Goal: Communication & Community: Answer question/provide support

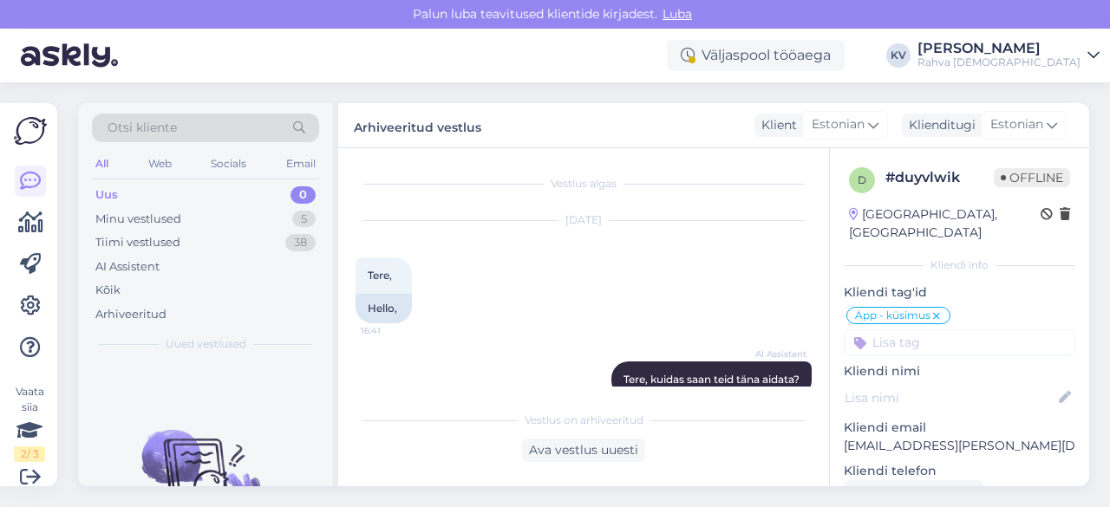
scroll to position [1397, 0]
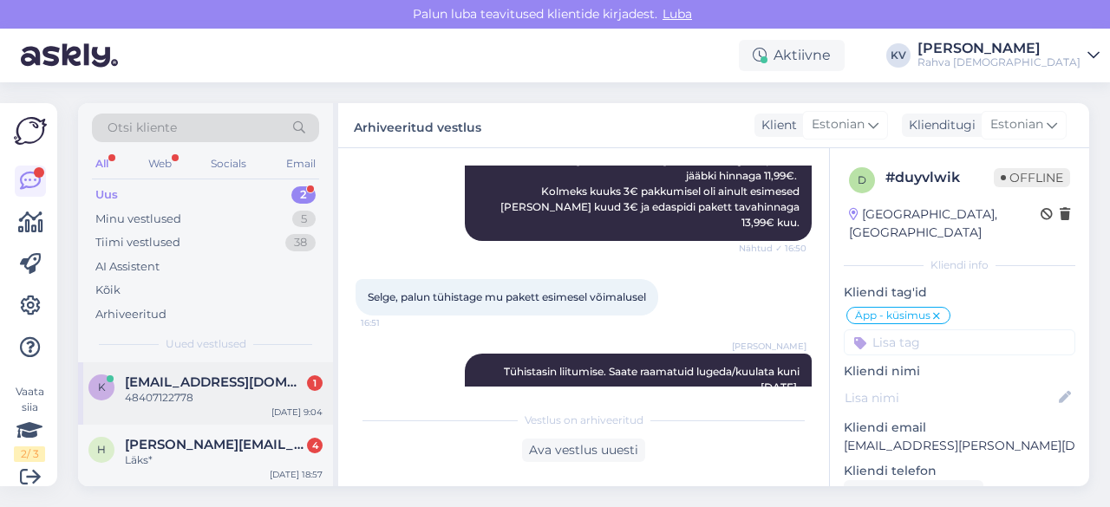
click at [192, 404] on div "48407122778" at bounding box center [224, 398] width 198 height 16
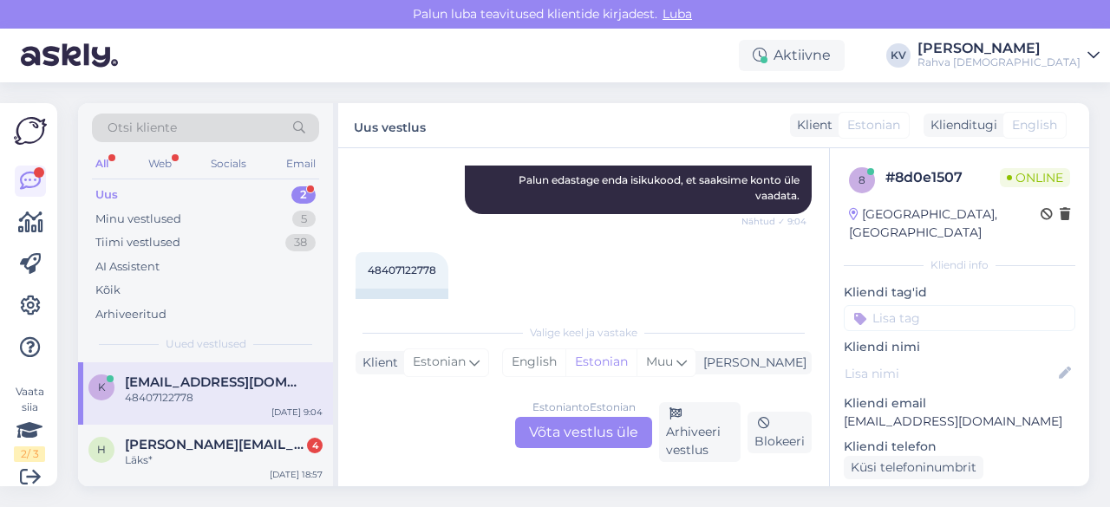
scroll to position [330, 0]
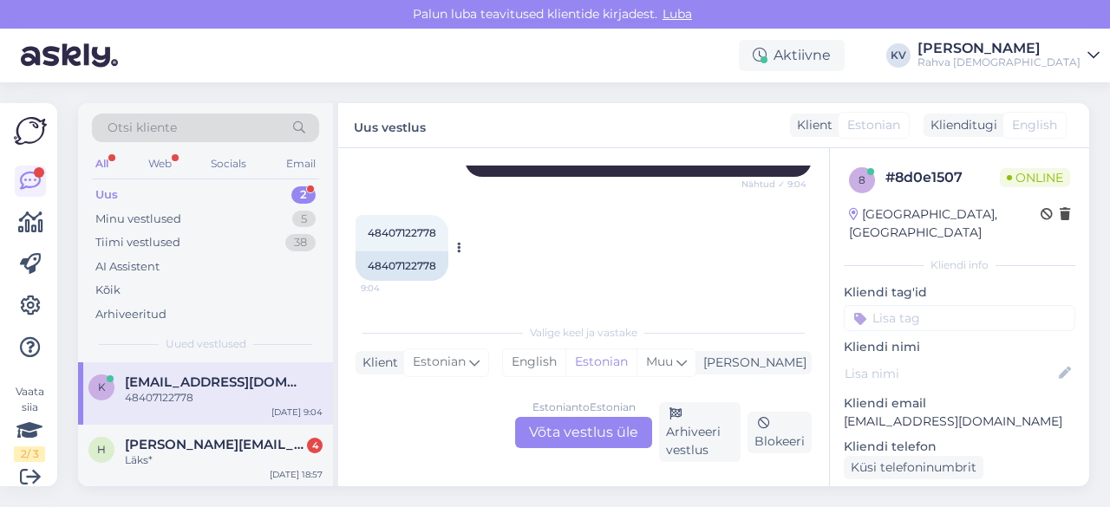
click at [386, 224] on div "48407122778 9:04" at bounding box center [401, 233] width 93 height 36
click at [383, 229] on span "48407122778" at bounding box center [402, 232] width 68 height 13
copy div "48407122778 9:04"
click at [598, 436] on div "Estonian to Estonian Võta vestlus üle" at bounding box center [583, 432] width 137 height 31
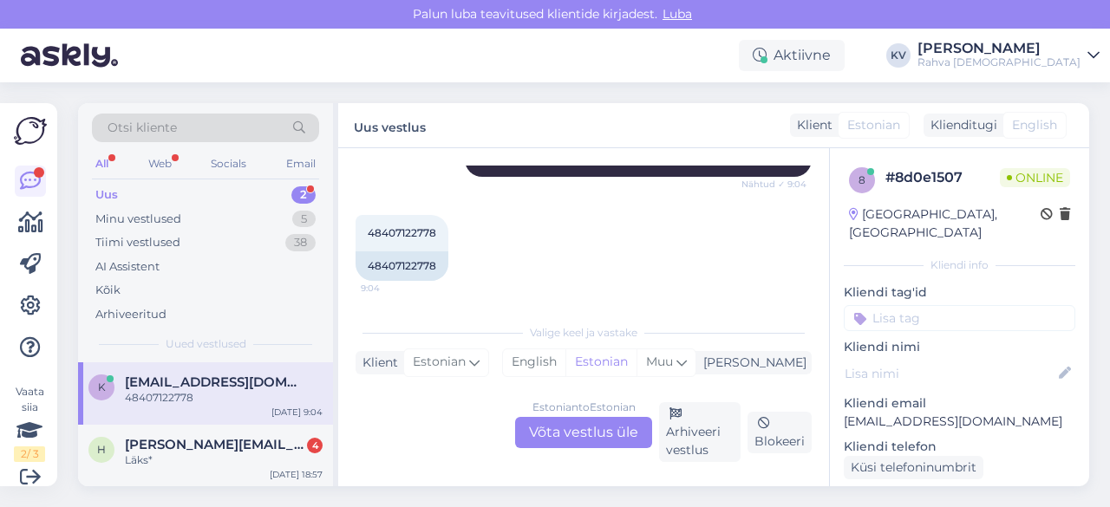
scroll to position [237, 0]
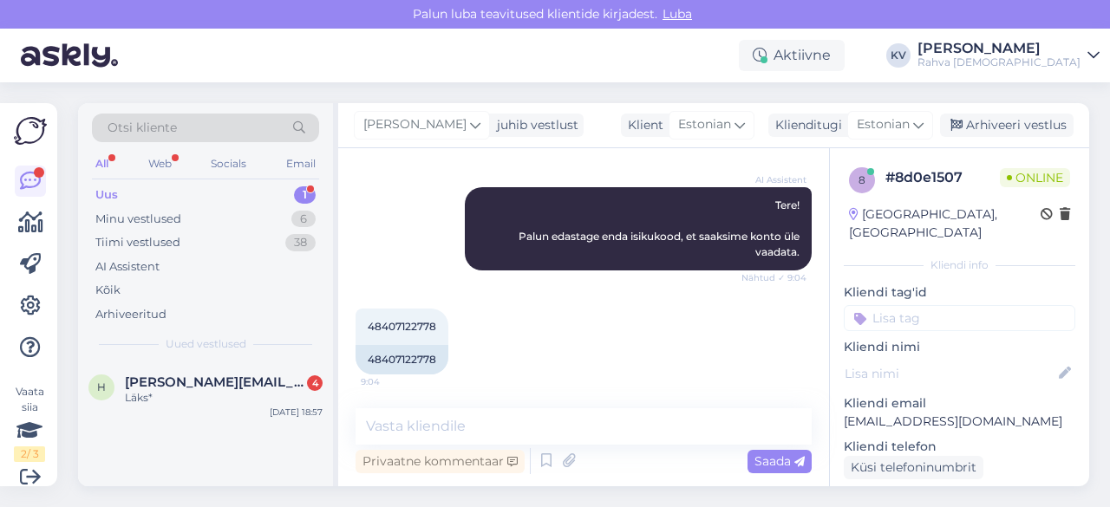
click at [902, 413] on p "[EMAIL_ADDRESS][DOMAIN_NAME]" at bounding box center [959, 422] width 231 height 18
copy p "[EMAIL_ADDRESS][DOMAIN_NAME]"
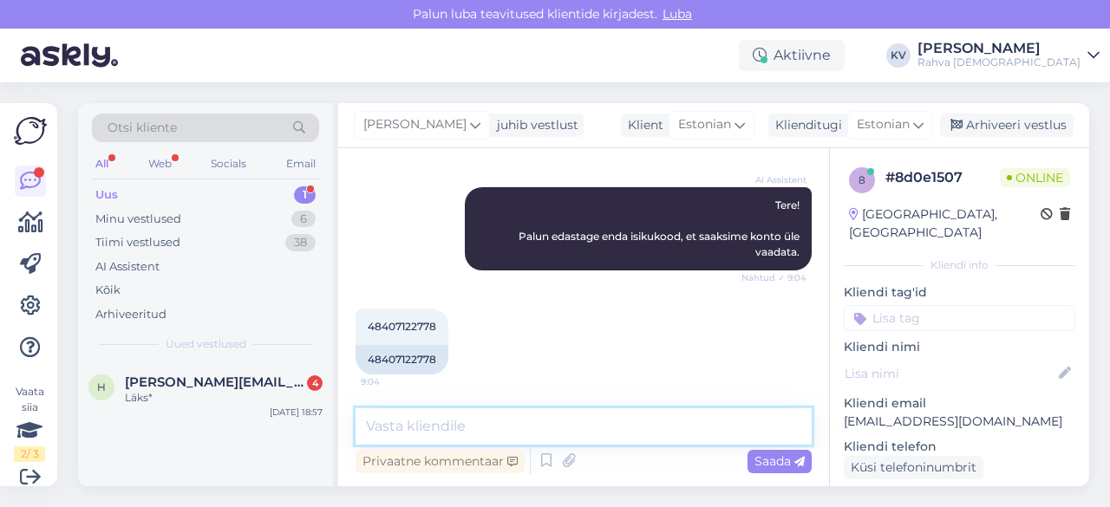
click at [498, 421] on textarea at bounding box center [583, 426] width 456 height 36
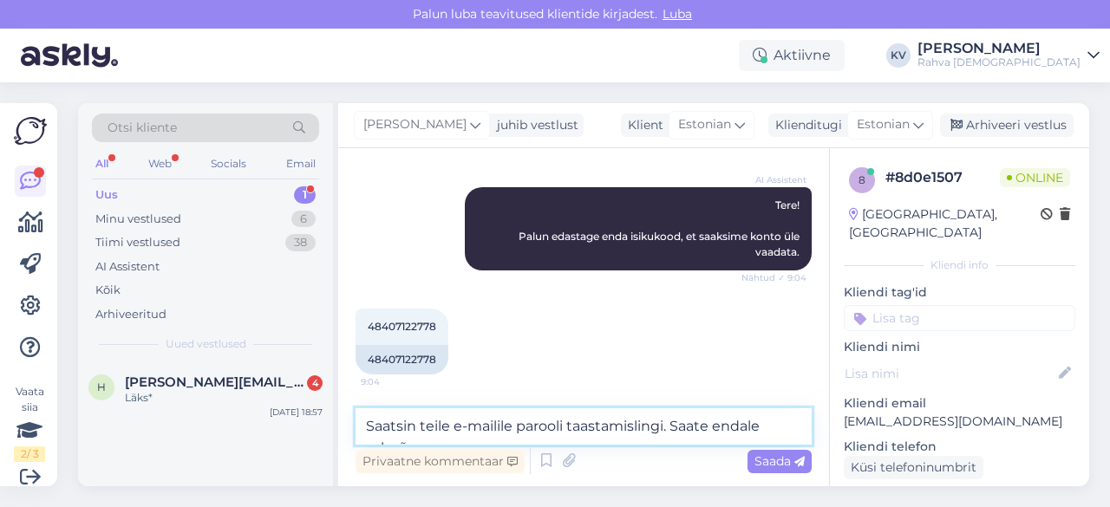
scroll to position [257, 0]
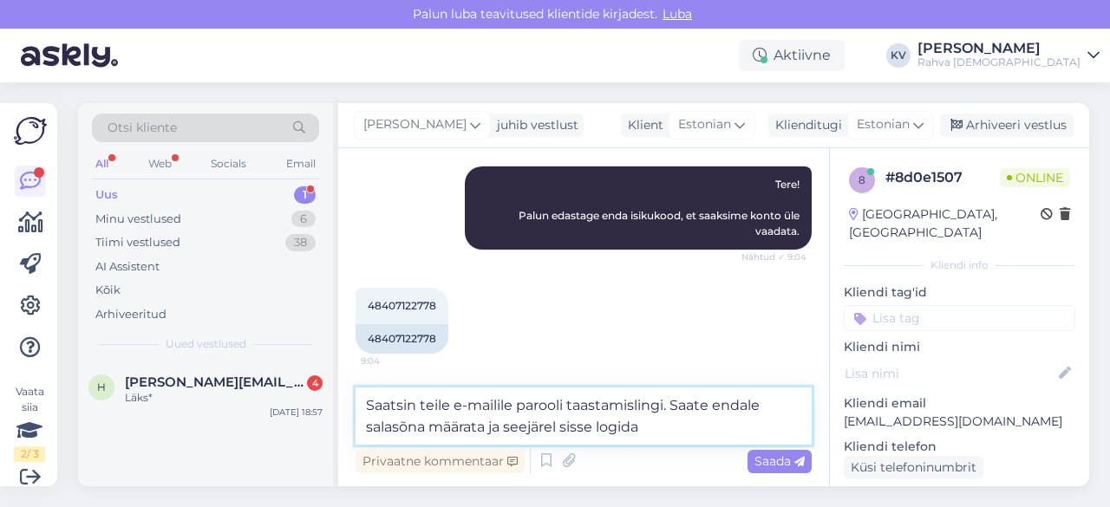
type textarea "Saatsin teile e-mailile parooli taastamislingi. Saate endale salasõna määrata j…"
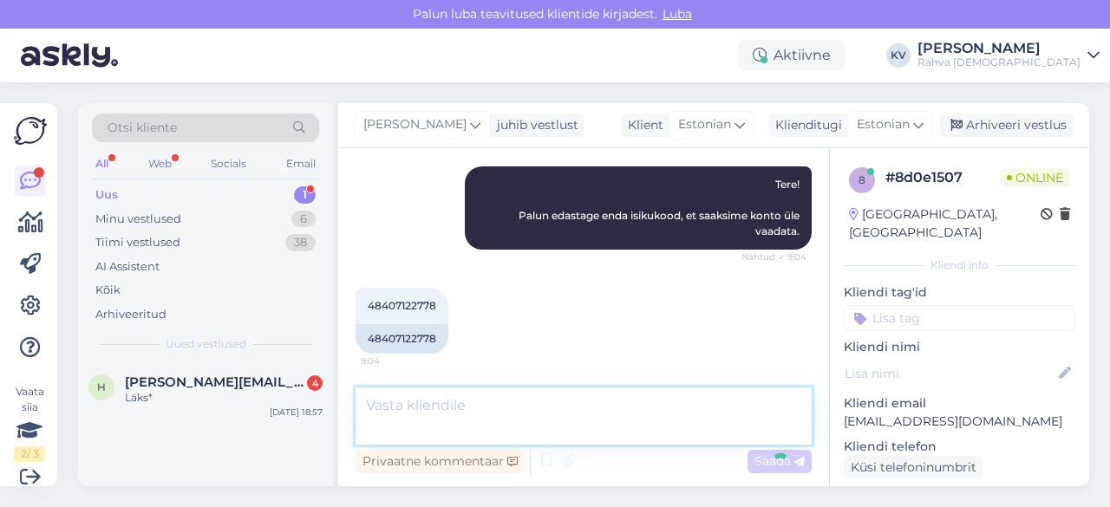
scroll to position [327, 0]
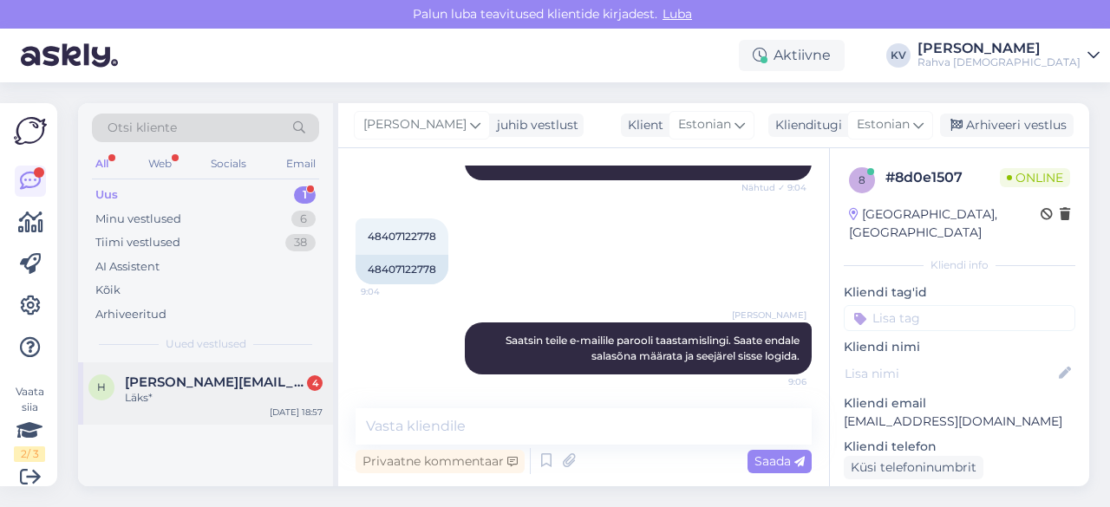
click at [210, 375] on span "[PERSON_NAME][EMAIL_ADDRESS][DOMAIN_NAME]" at bounding box center [215, 383] width 180 height 16
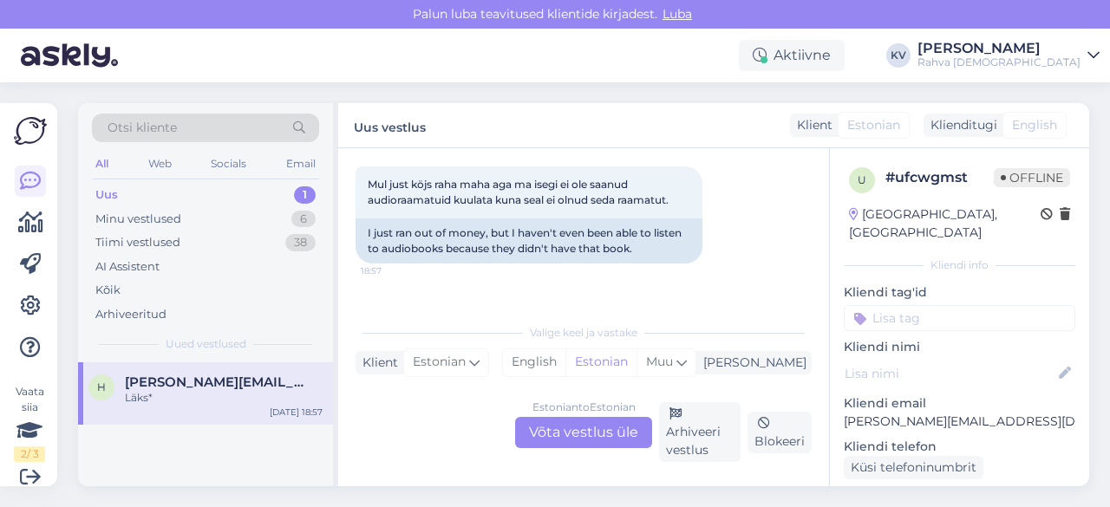
scroll to position [596, 0]
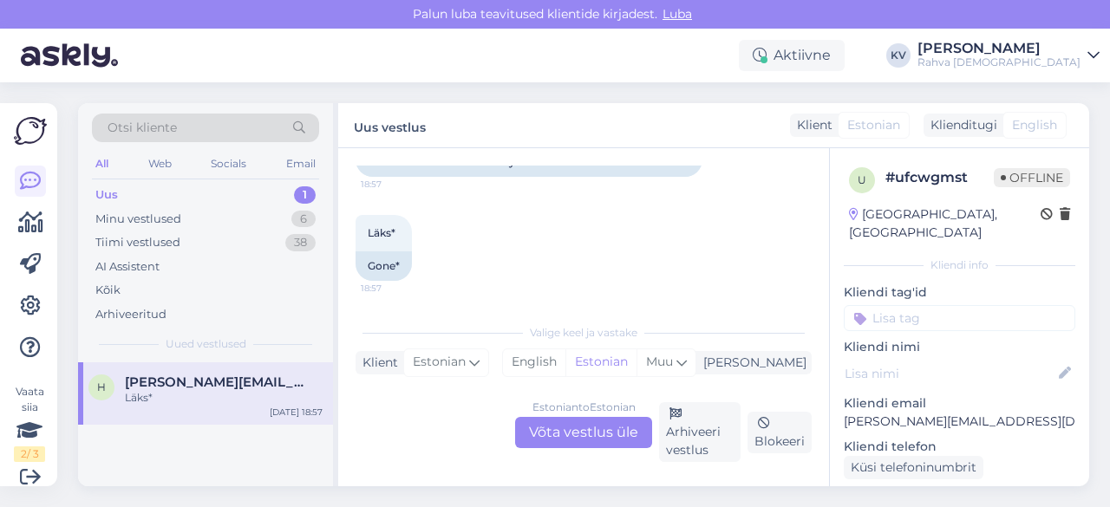
click at [593, 440] on div "Estonian to Estonian Võta vestlus üle" at bounding box center [583, 432] width 137 height 31
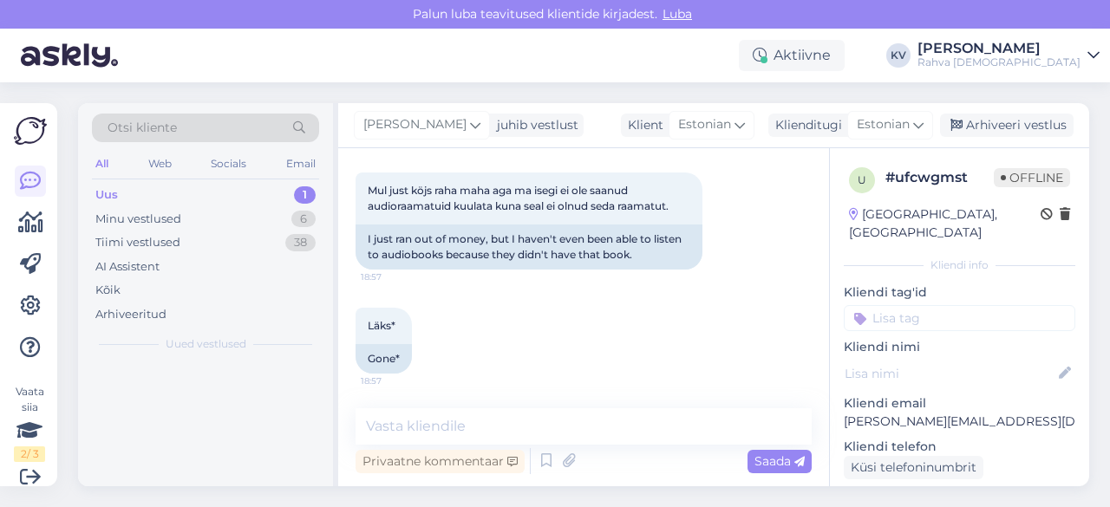
scroll to position [502, 0]
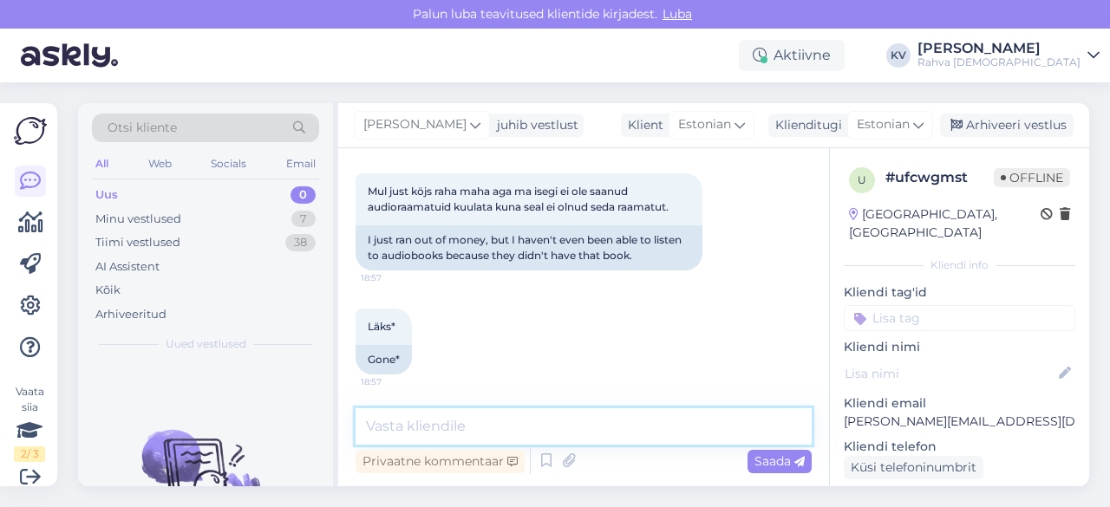
click at [546, 428] on textarea at bounding box center [583, 426] width 456 height 36
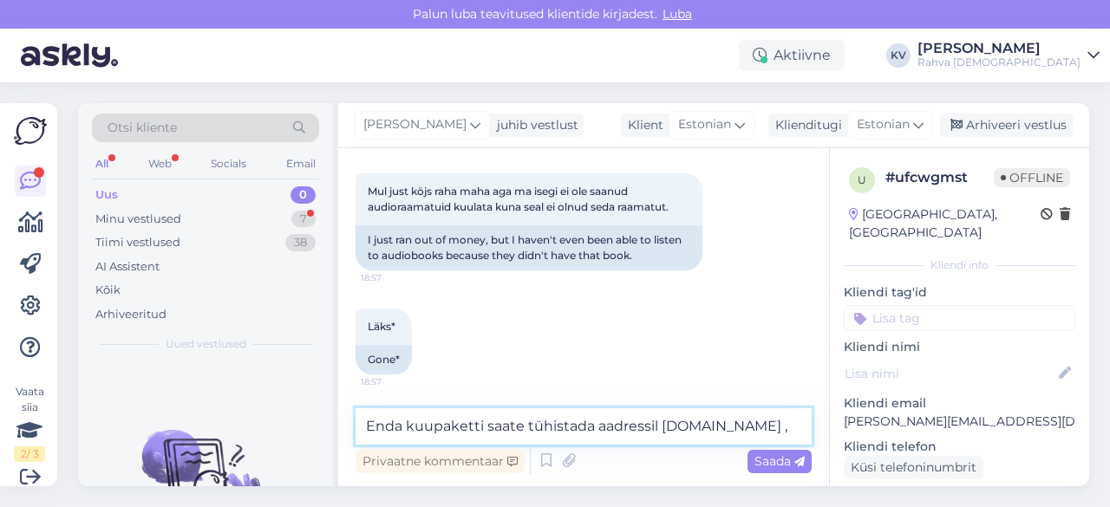
scroll to position [523, 0]
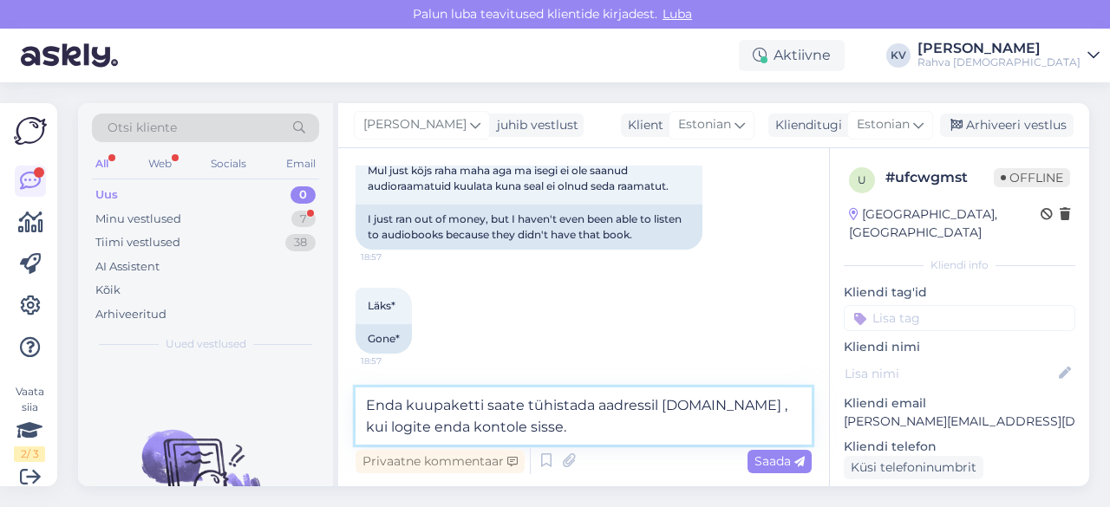
type textarea "Enda kuupaketti saate tühistada aadressil [DOMAIN_NAME] , kui logite enda konto…"
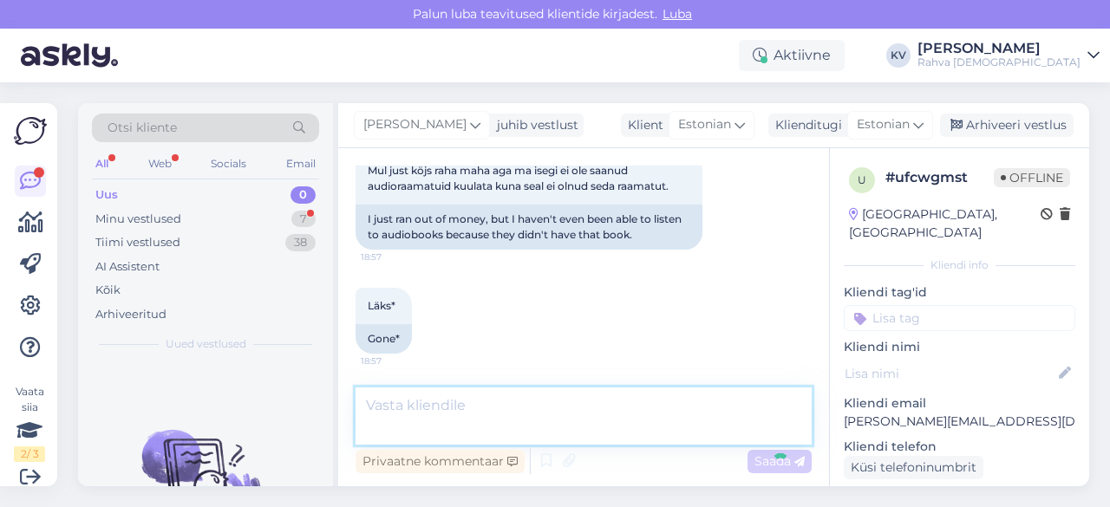
scroll to position [629, 0]
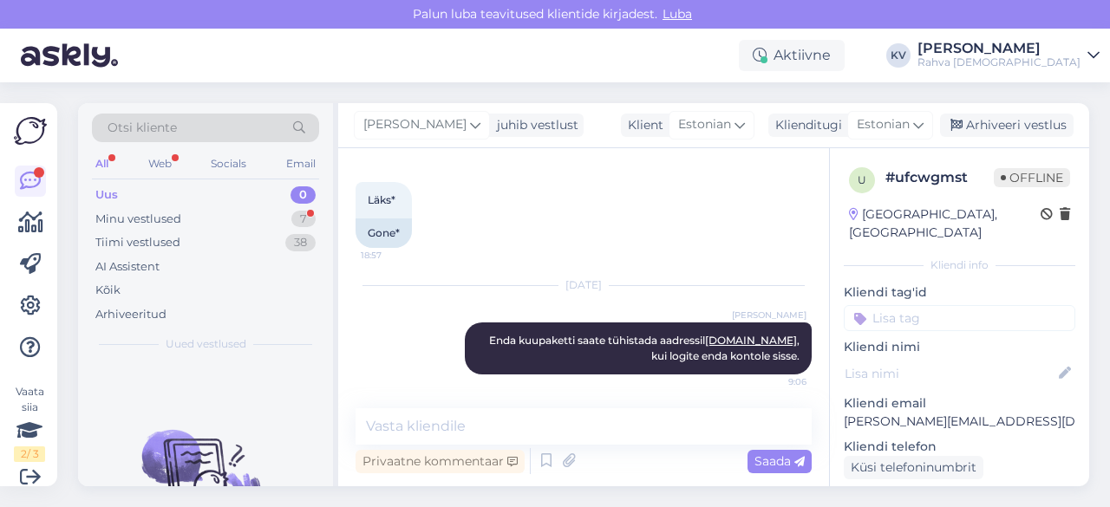
click at [907, 305] on input at bounding box center [959, 318] width 231 height 26
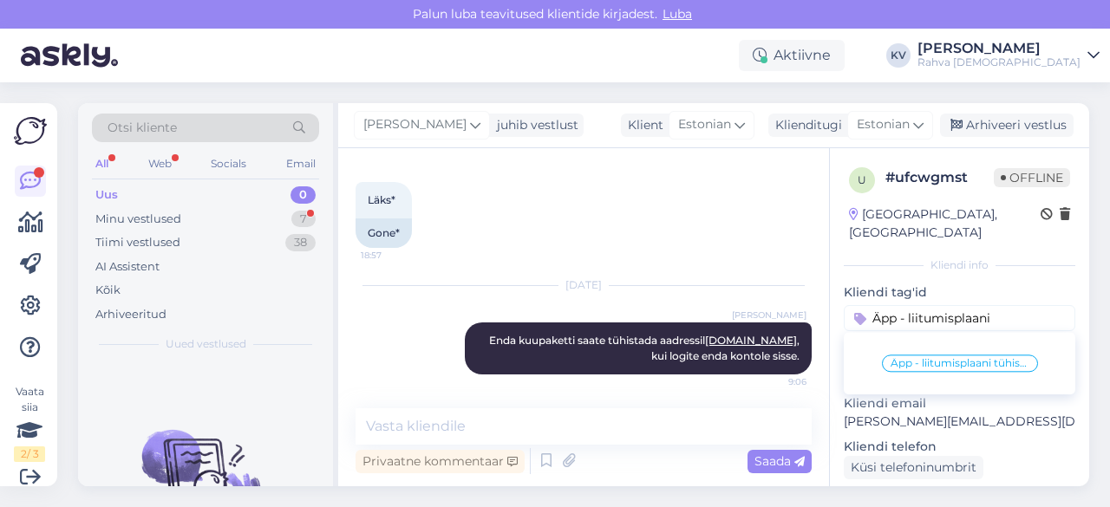
type input "Äpp - liitumisplaani"
click at [900, 358] on span "Äpp - liitumisplaani tühistamine" at bounding box center [959, 363] width 139 height 10
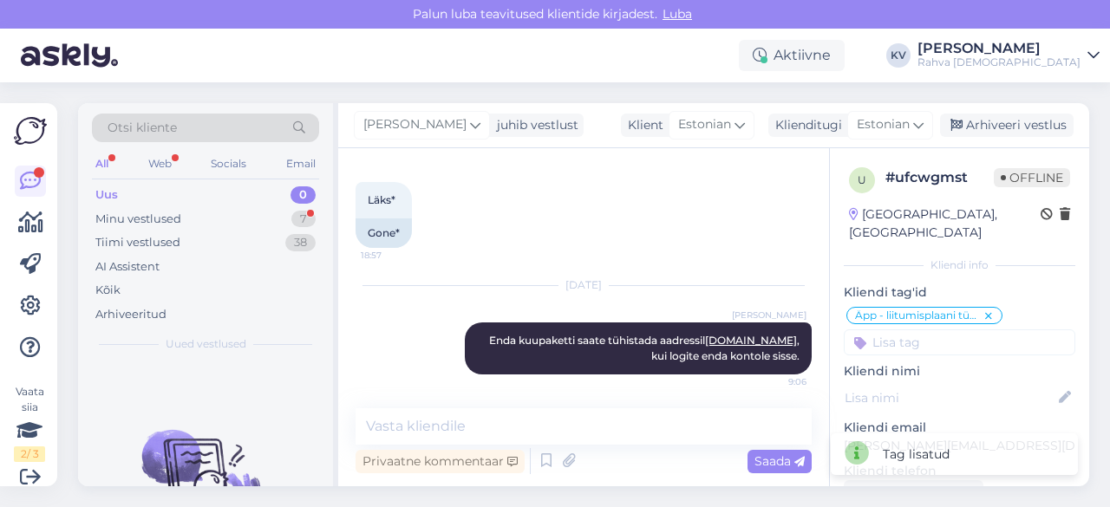
click at [898, 336] on input at bounding box center [959, 342] width 231 height 26
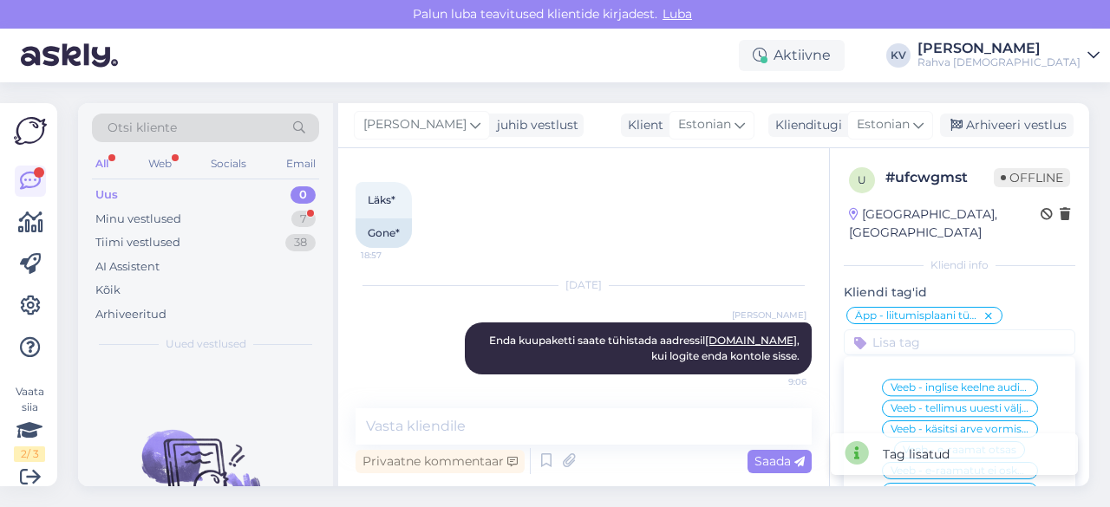
click at [903, 329] on input at bounding box center [959, 342] width 231 height 26
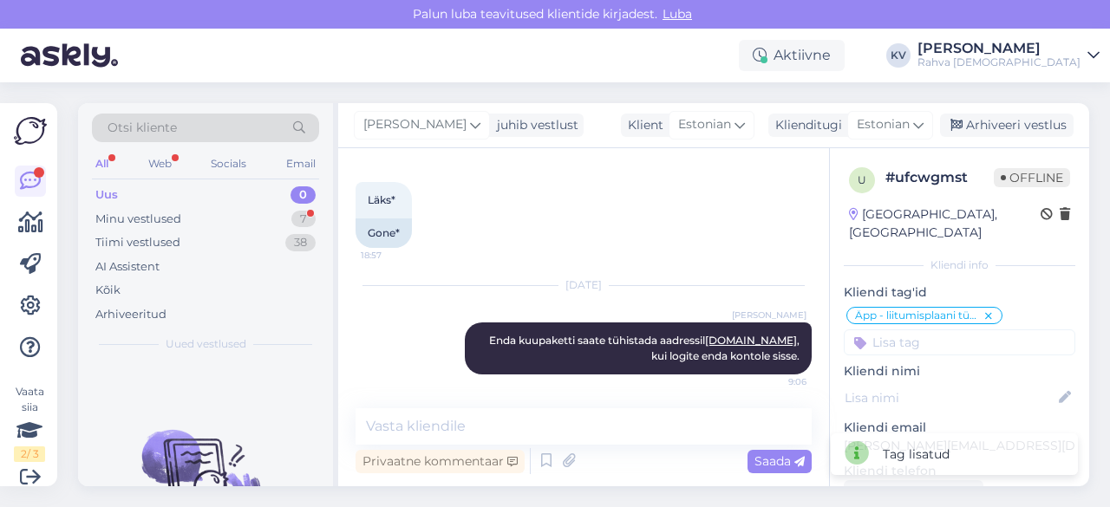
click at [903, 329] on input at bounding box center [959, 342] width 231 height 26
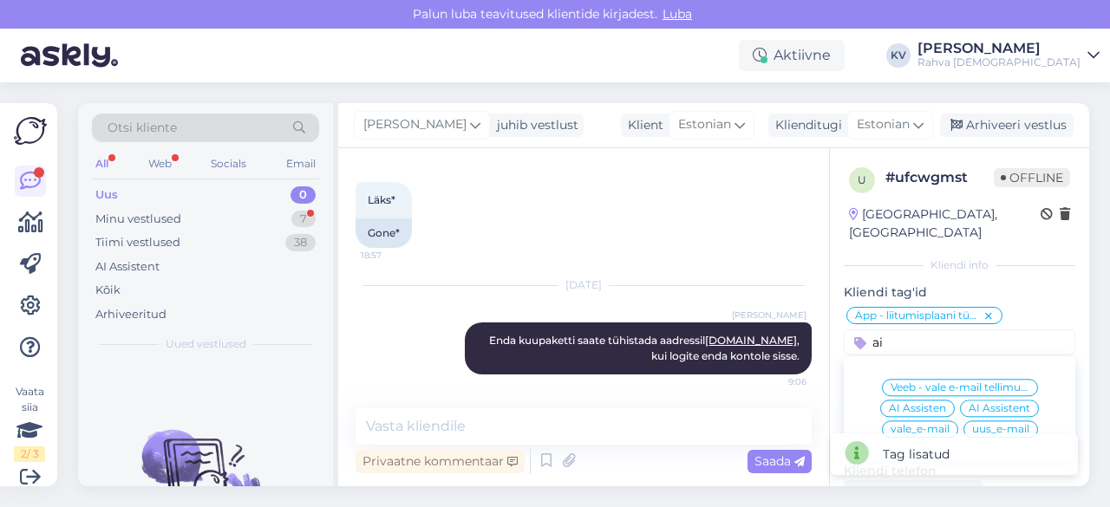
type input "ai"
click at [968, 403] on span "AI Assistent" at bounding box center [999, 408] width 62 height 10
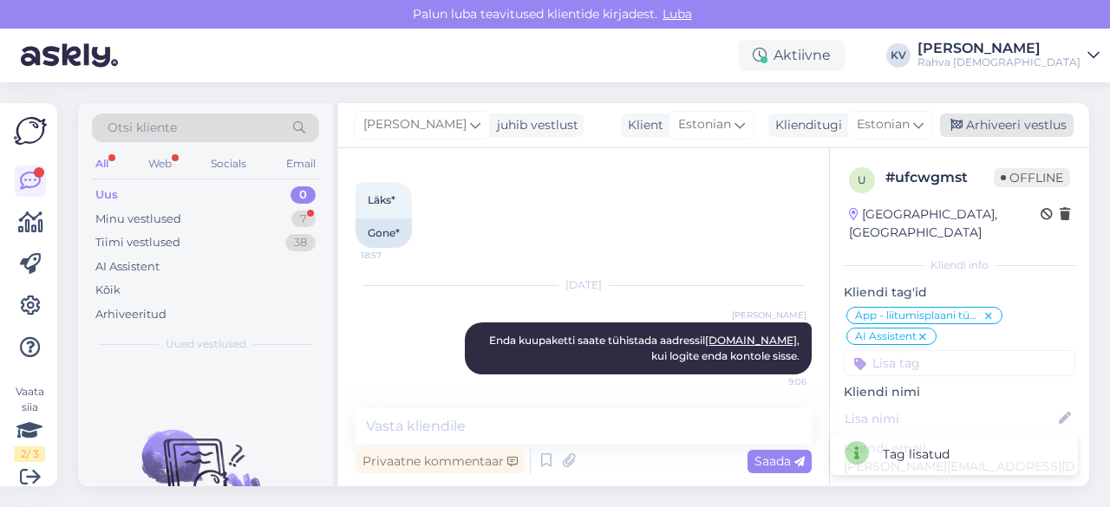
click at [999, 129] on div "Arhiveeri vestlus" at bounding box center [1007, 125] width 134 height 23
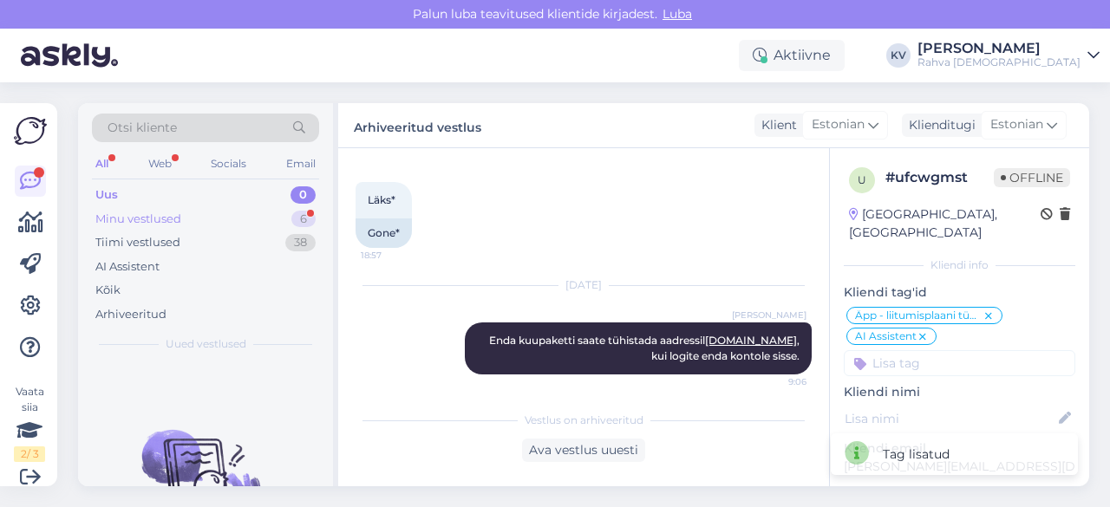
click at [184, 212] on div "Minu vestlused 6" at bounding box center [205, 219] width 227 height 24
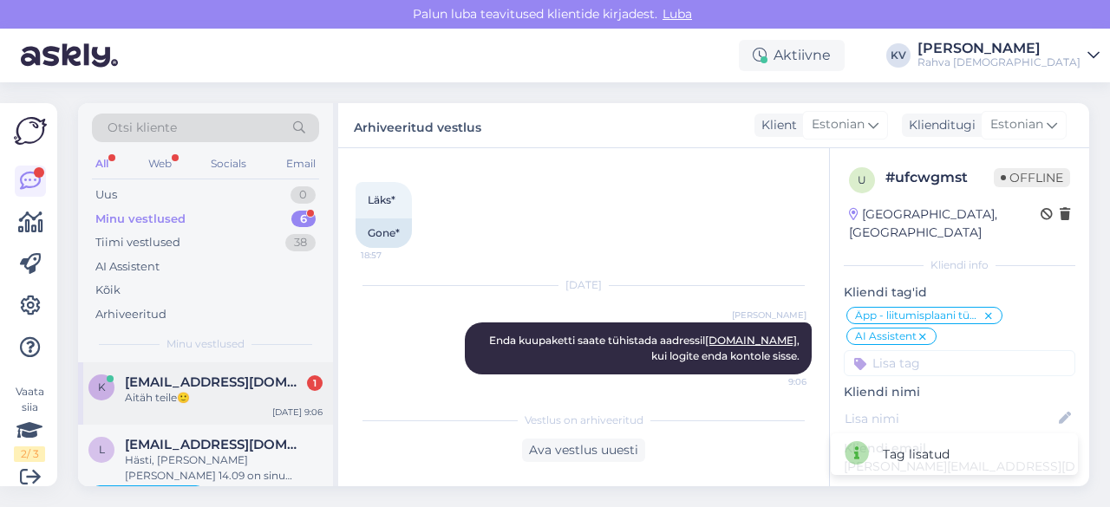
click at [208, 398] on div "Aitäh teile🙂" at bounding box center [224, 398] width 198 height 16
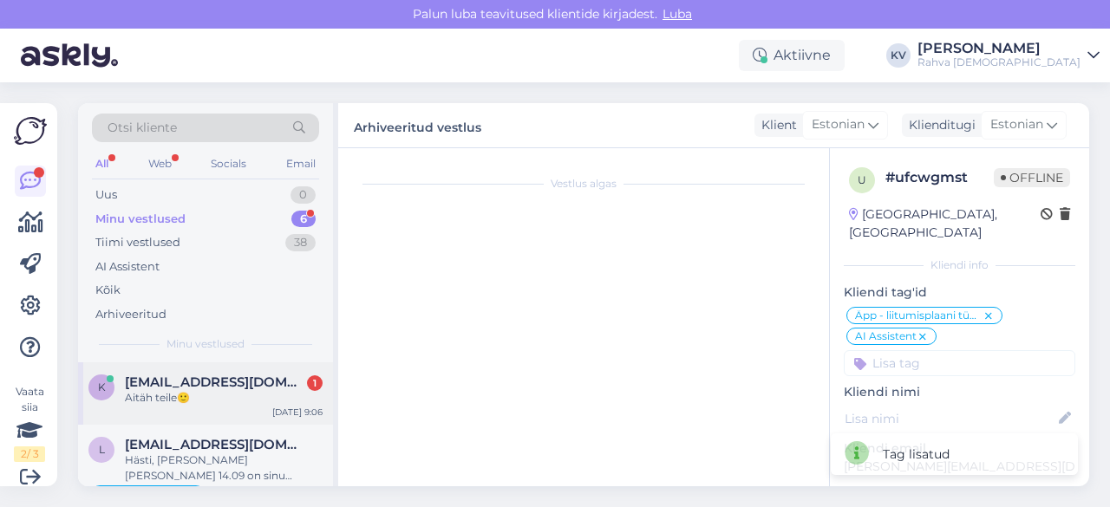
scroll to position [401, 0]
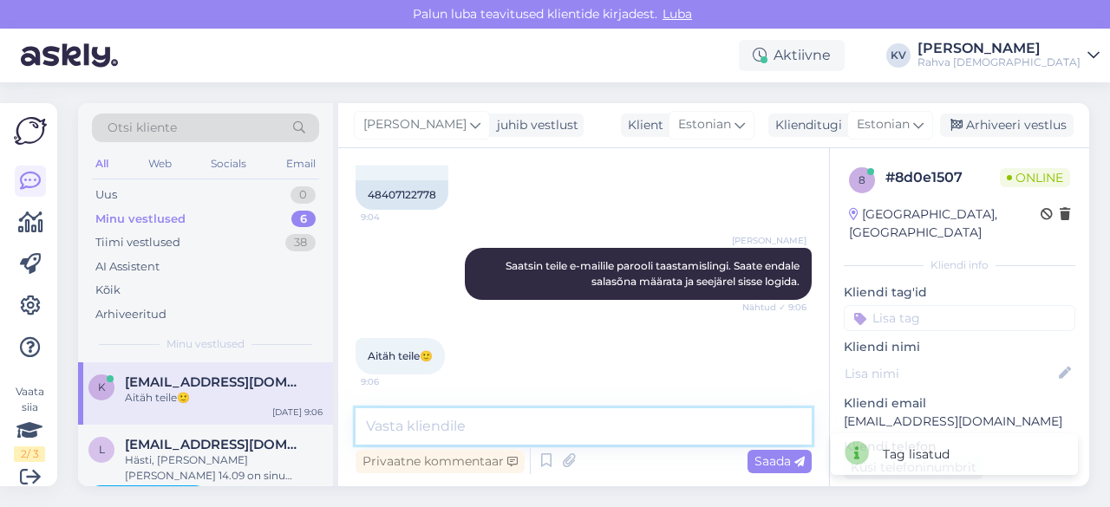
click at [453, 430] on textarea at bounding box center [583, 426] width 456 height 36
type textarea "Palun :)"
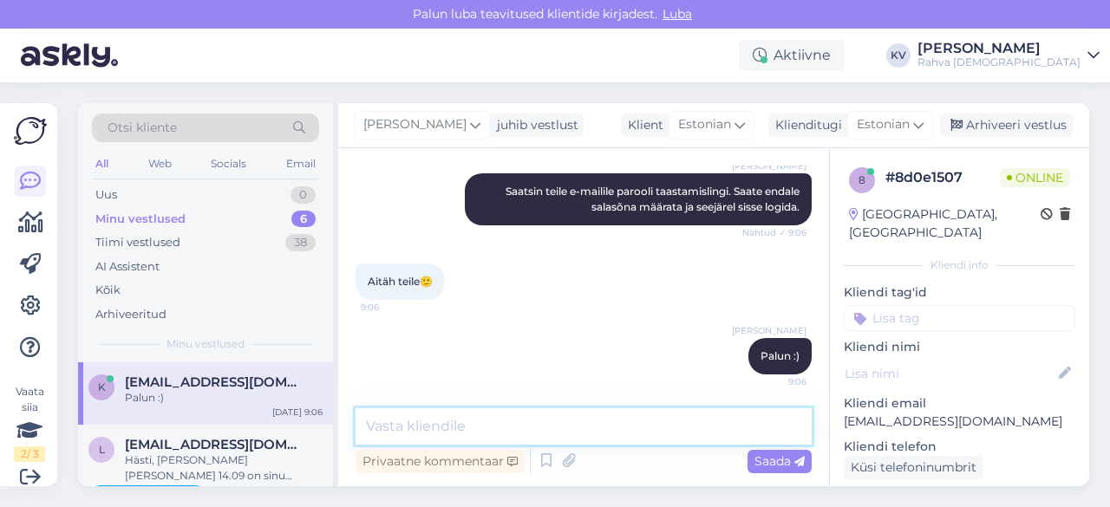
click at [454, 428] on textarea at bounding box center [583, 426] width 456 height 36
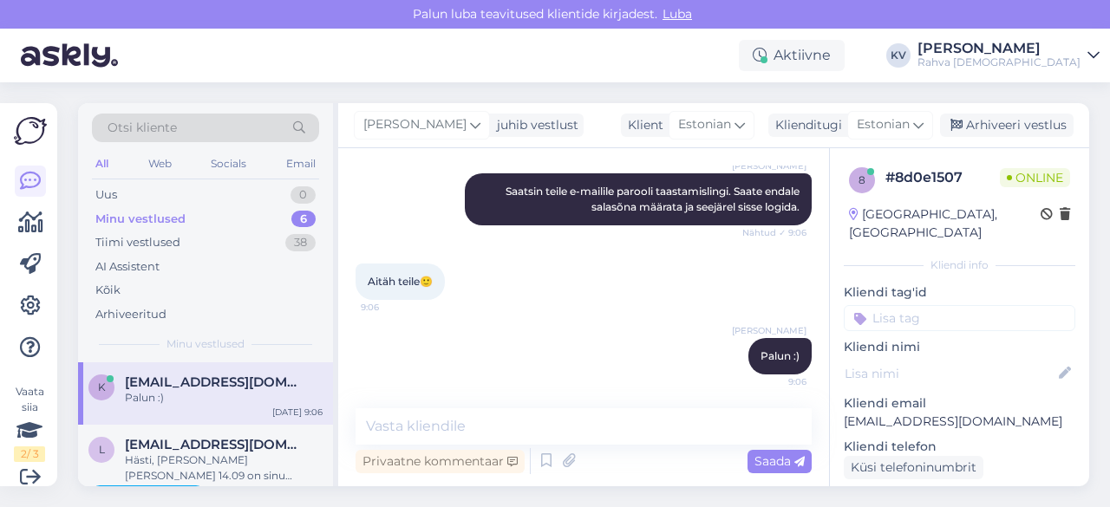
click at [915, 308] on input at bounding box center [959, 318] width 231 height 26
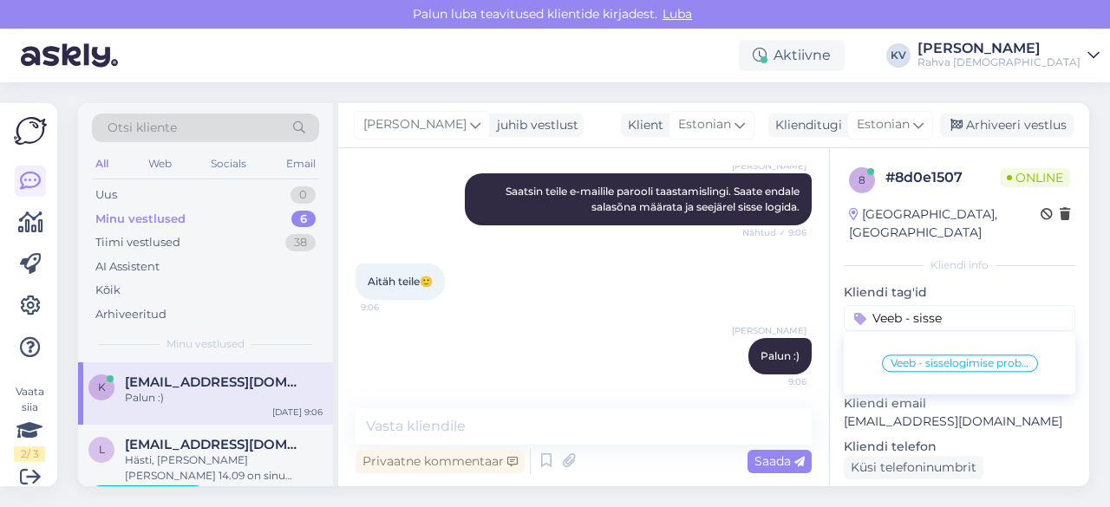
type input "Veeb - sisse"
click at [932, 355] on div "Veeb - sisselogimise probleem" at bounding box center [960, 363] width 156 height 17
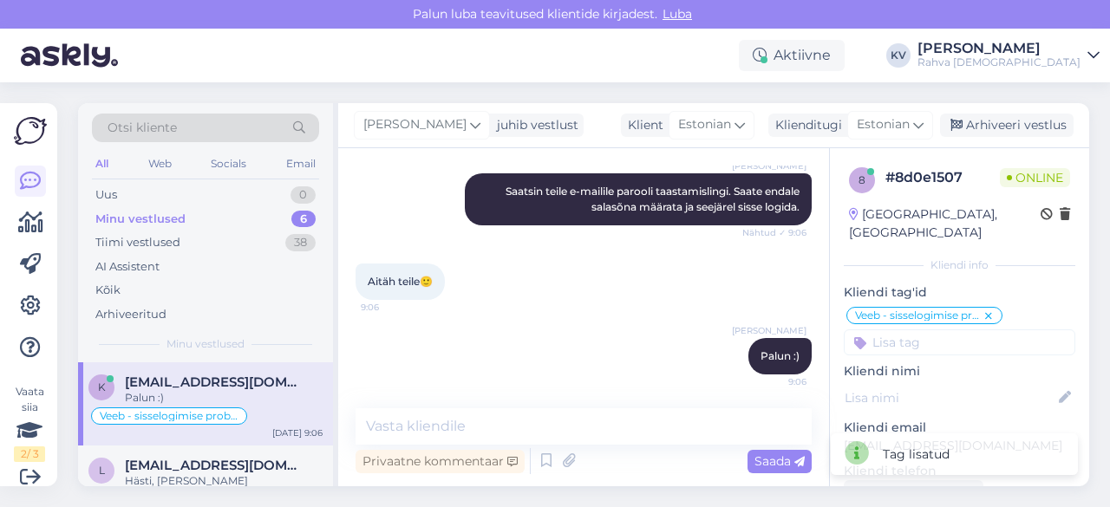
click at [906, 329] on input at bounding box center [959, 342] width 231 height 26
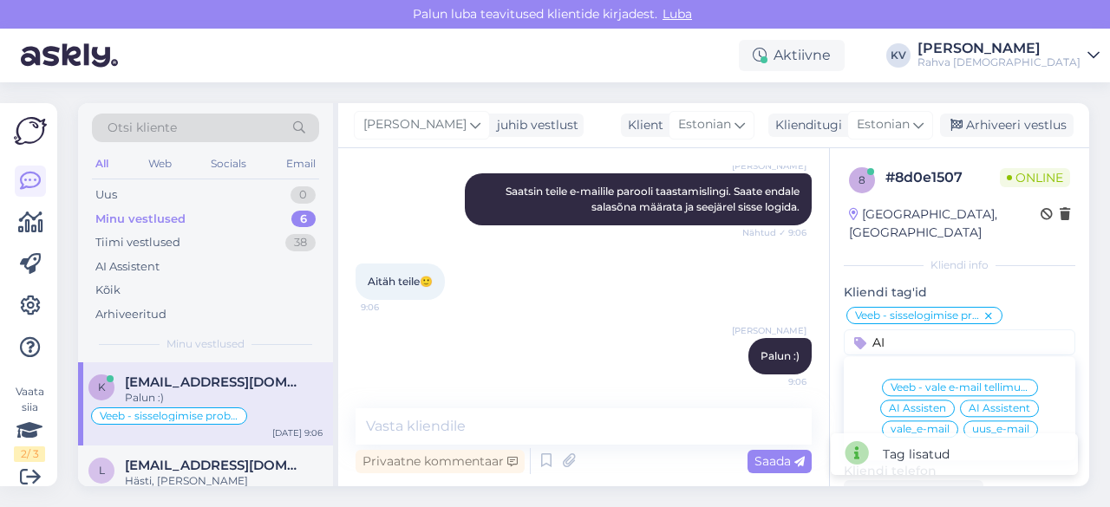
type input "AI"
click at [1001, 403] on span "AI Assistent" at bounding box center [999, 408] width 62 height 10
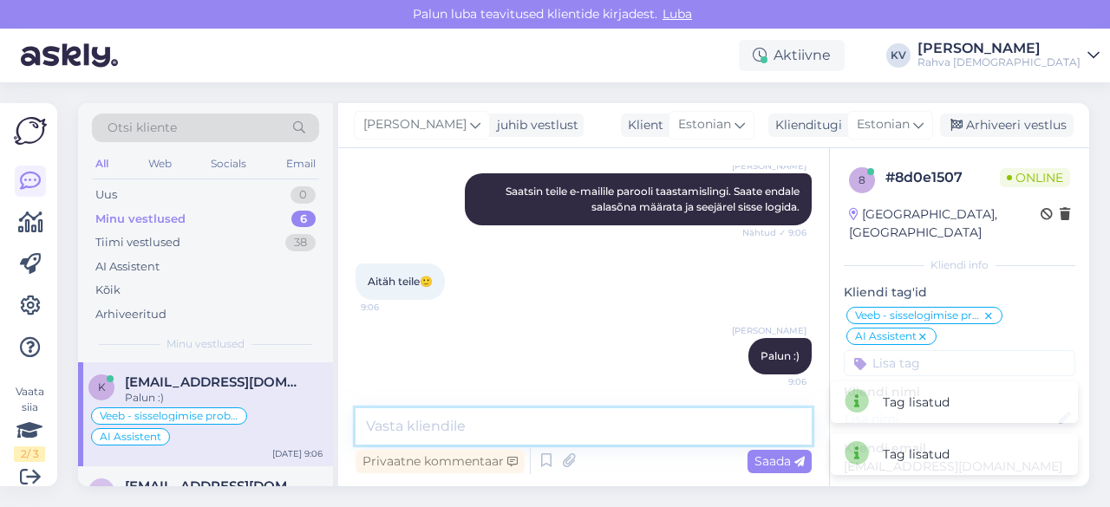
click at [479, 440] on textarea at bounding box center [583, 426] width 456 height 36
